Goal: Task Accomplishment & Management: Manage account settings

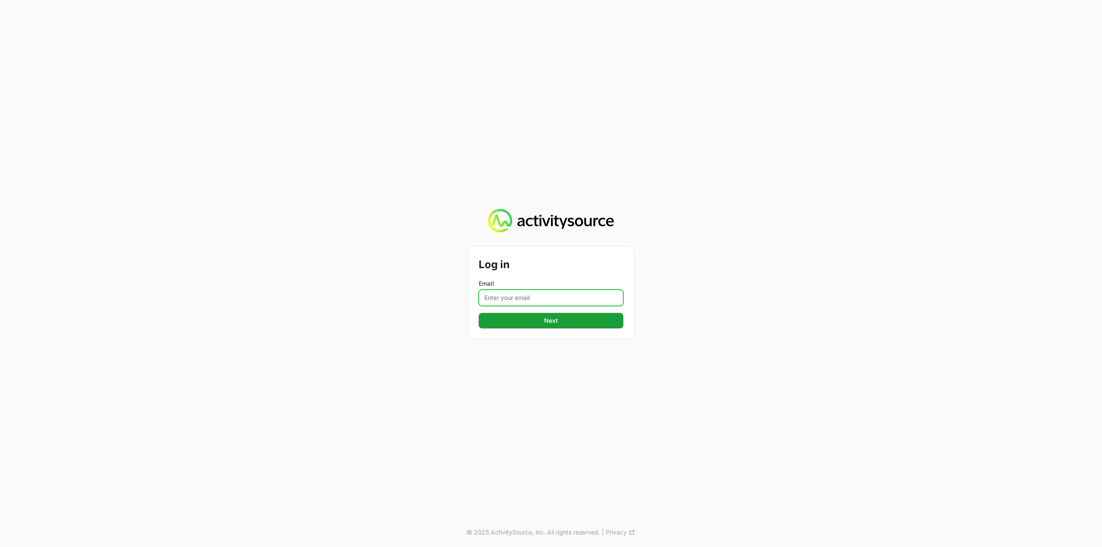
click at [525, 296] on input "Email" at bounding box center [550, 298] width 145 height 16
type input "Mustafa.larki@nextgen.group"
click at [552, 326] on button "Next Next" at bounding box center [550, 320] width 145 height 15
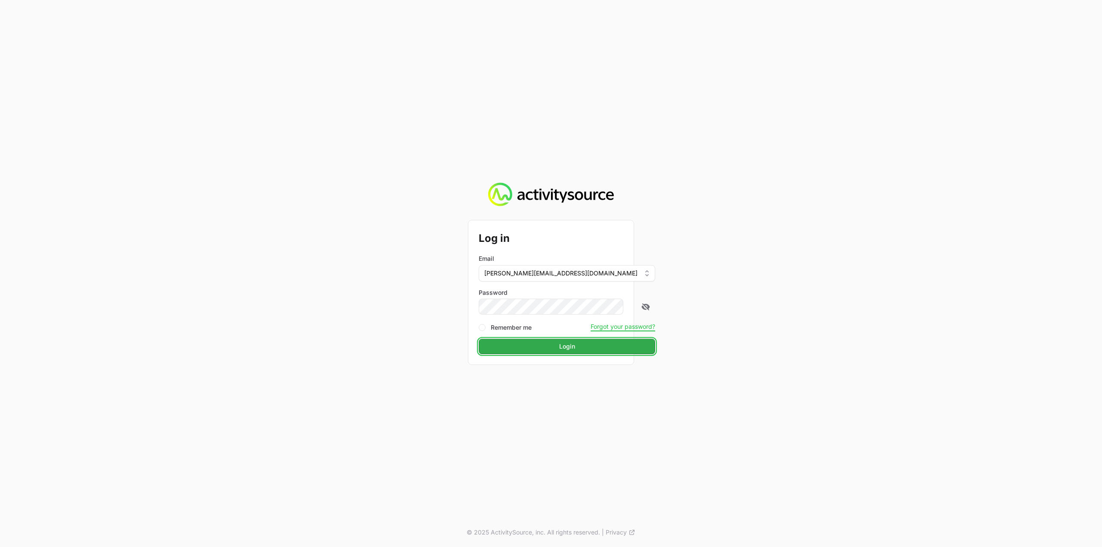
click at [546, 347] on span "Login" at bounding box center [567, 346] width 166 height 10
